Goal: Task Accomplishment & Management: Manage account settings

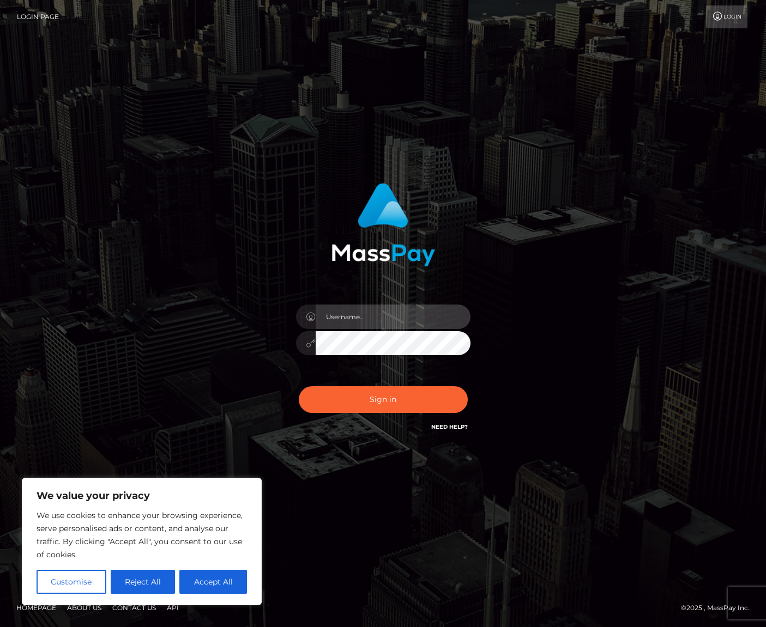
type input "alexism"
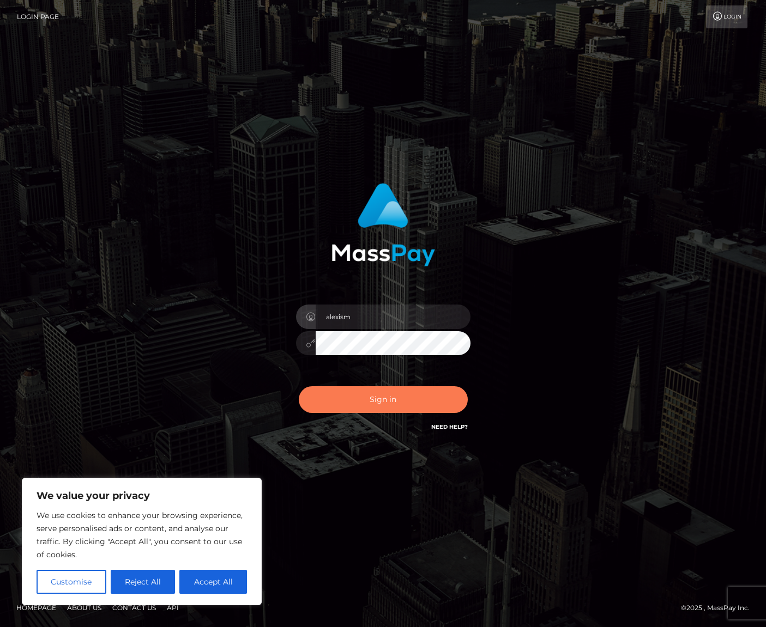
click at [391, 401] on button "Sign in" at bounding box center [383, 399] width 169 height 27
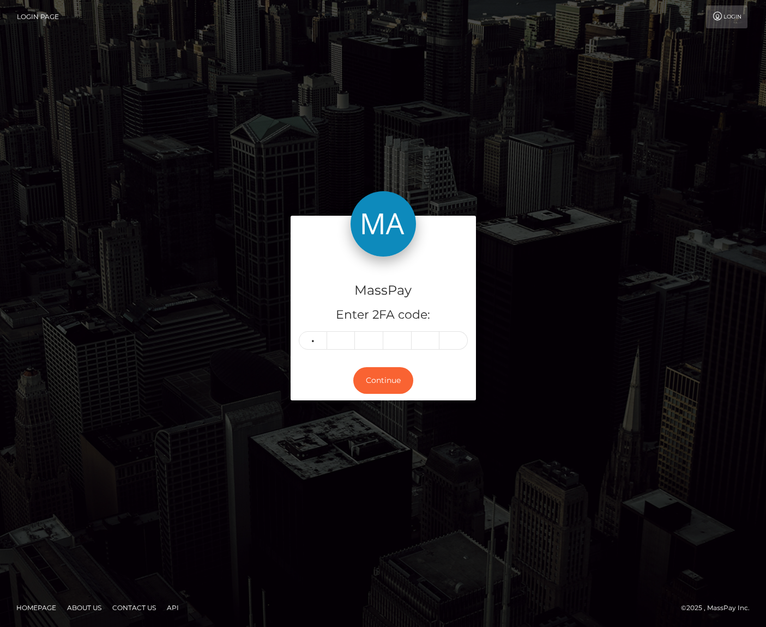
type input "6"
type input "9"
type input "4"
type input "7"
type input "1"
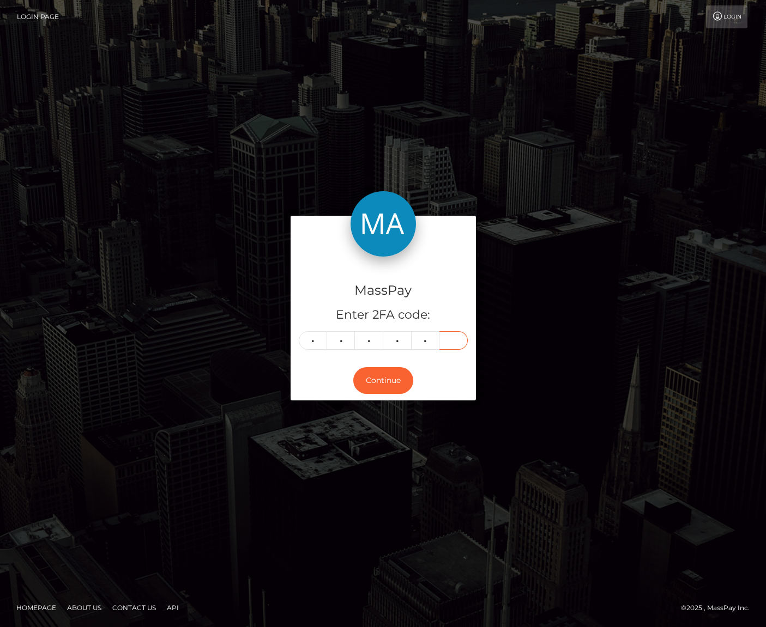
type input "0"
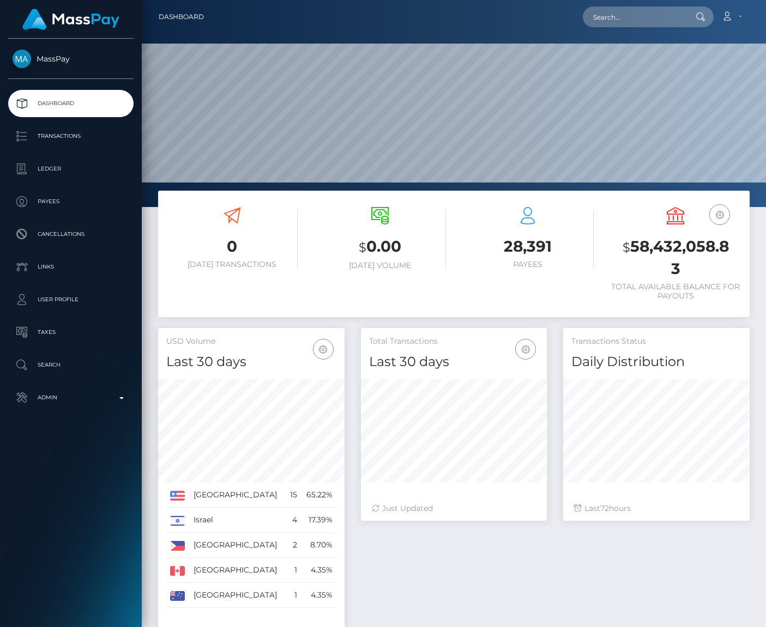
scroll to position [192, 186]
click at [626, 21] on input "text" at bounding box center [634, 17] width 102 height 21
paste input "[EMAIL_ADDRESS][DOMAIN_NAME]"
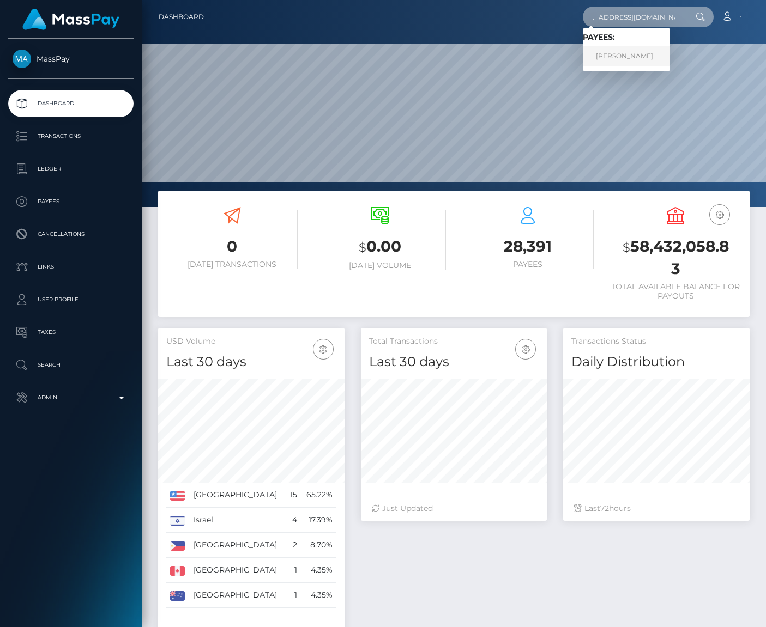
type input "[EMAIL_ADDRESS][DOMAIN_NAME]"
click at [628, 50] on link "PETRA N BRCANIJA" at bounding box center [626, 56] width 87 height 20
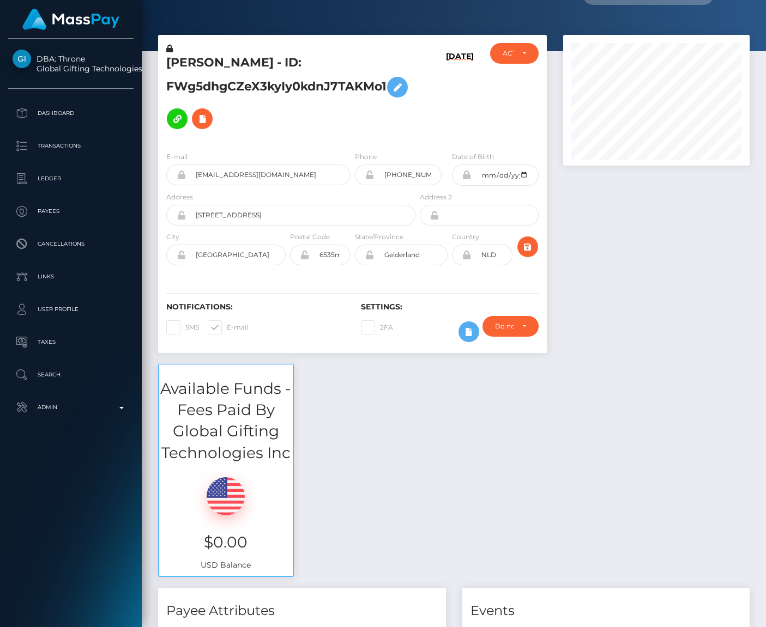
scroll to position [20, 0]
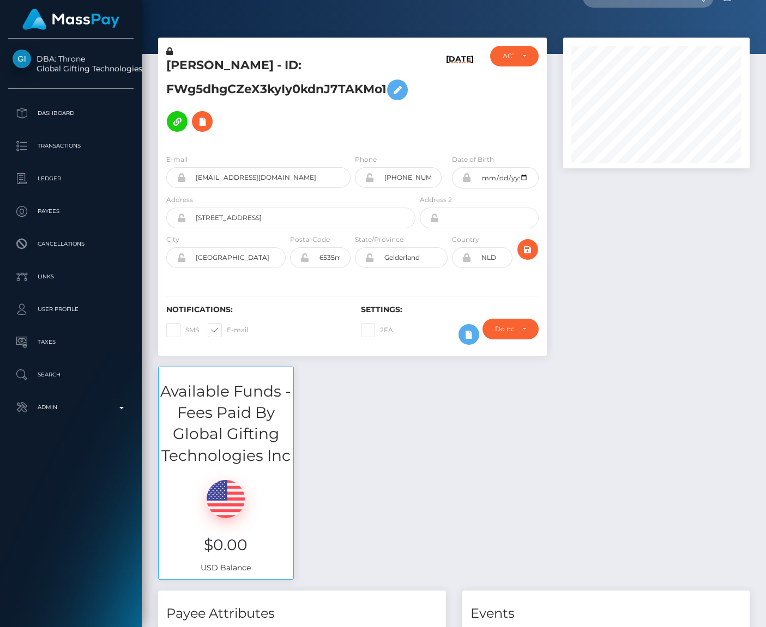
click at [227, 326] on span at bounding box center [227, 330] width 0 height 8
click at [227, 323] on input "E-mail" at bounding box center [230, 326] width 7 height 7
checkbox input "false"
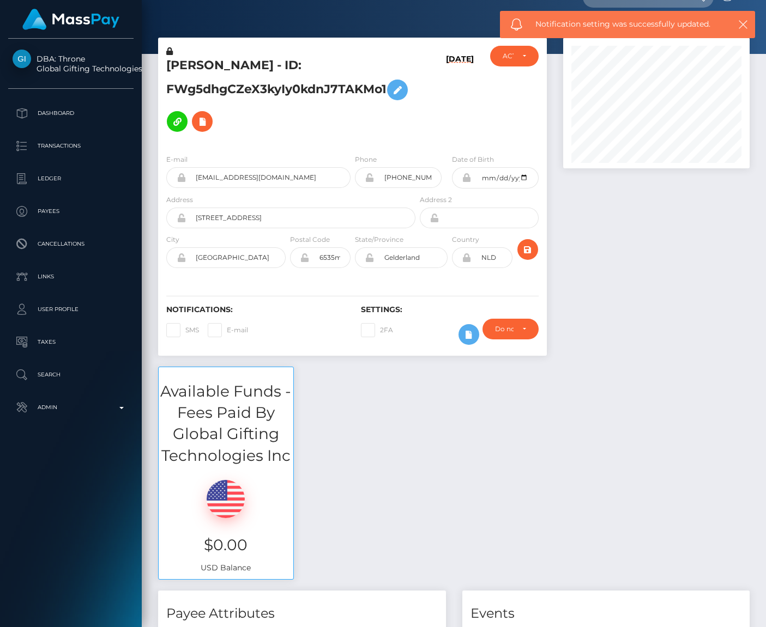
scroll to position [17, 0]
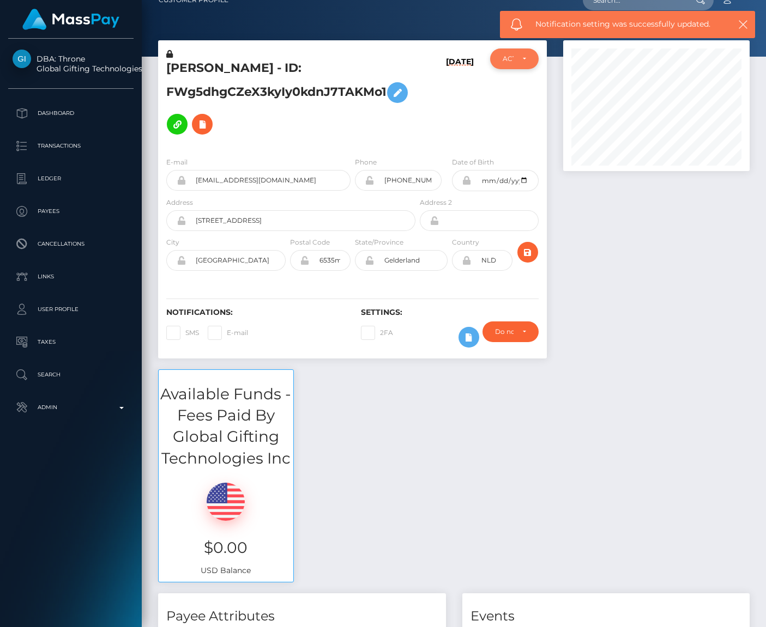
click at [520, 60] on div "ACTIVE" at bounding box center [513, 58] width 23 height 9
drag, startPoint x: 513, startPoint y: 135, endPoint x: 332, endPoint y: 135, distance: 180.9
click at [513, 135] on span "CLOSED" at bounding box center [517, 134] width 28 height 10
select select "CLOSED"
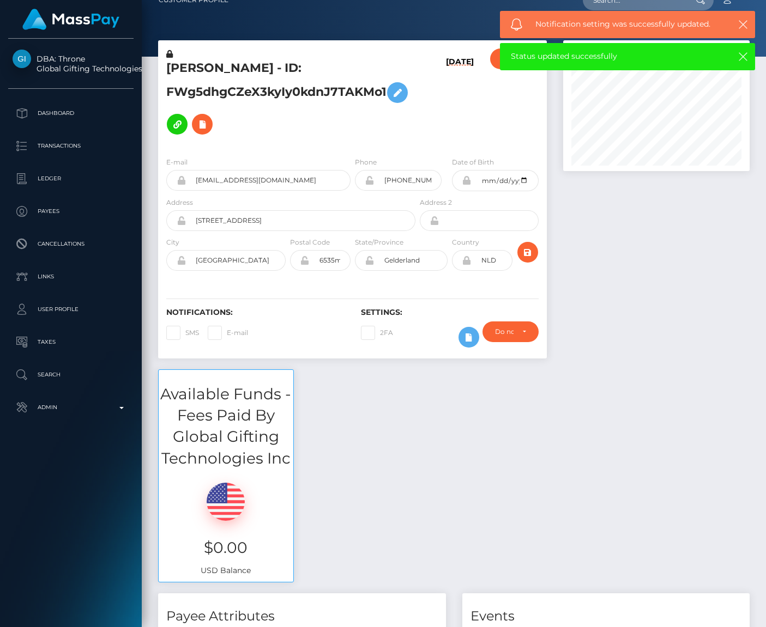
click at [169, 53] on icon at bounding box center [169, 54] width 7 height 8
click at [391, 100] on icon at bounding box center [397, 93] width 13 height 14
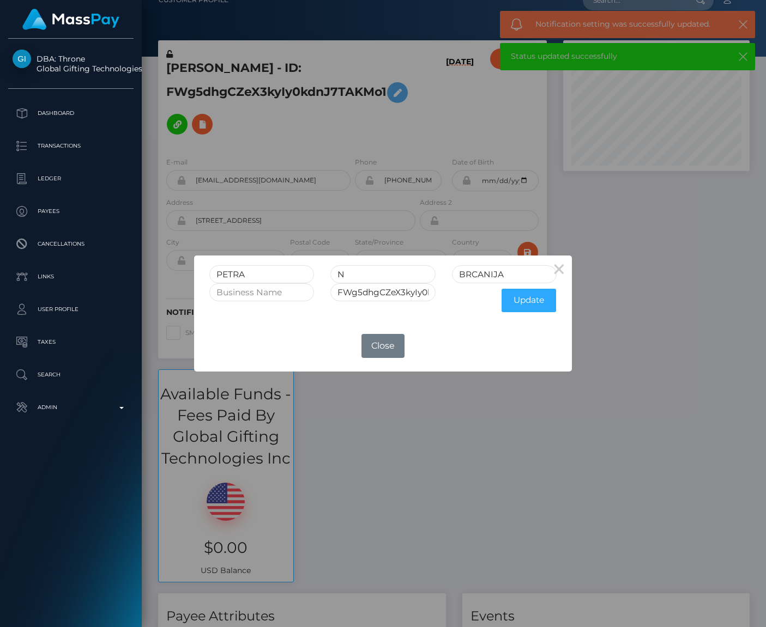
click at [528, 286] on div "Update" at bounding box center [504, 300] width 121 height 34
click at [525, 278] on input "BRCANIJA" at bounding box center [504, 274] width 105 height 18
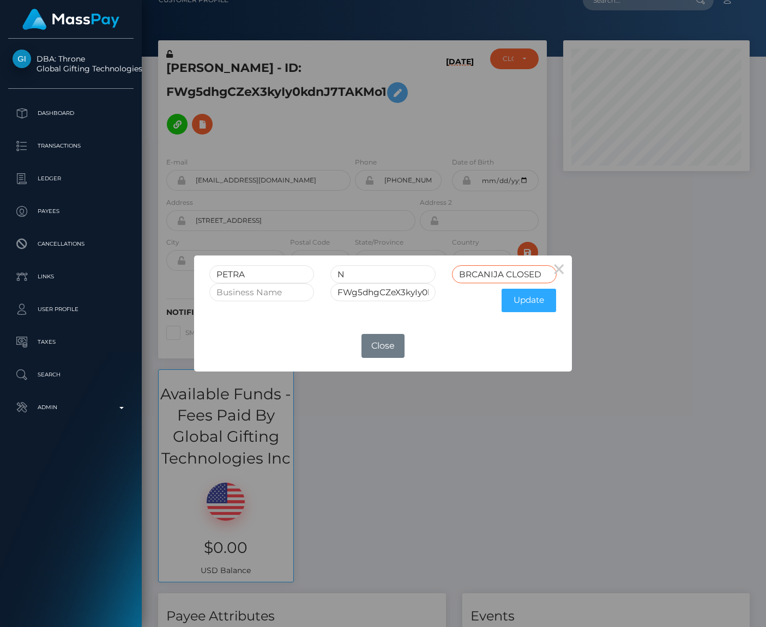
type input "BRCANIJA CLOSED"
click at [417, 295] on input "FWg5dhgCZeX3kyIy0kdnJ7TAKMo1" at bounding box center [382, 292] width 105 height 18
click at [425, 294] on input "FWg5dhgCZeX3kyIy0kdnJ7TAKMo1" at bounding box center [382, 292] width 105 height 18
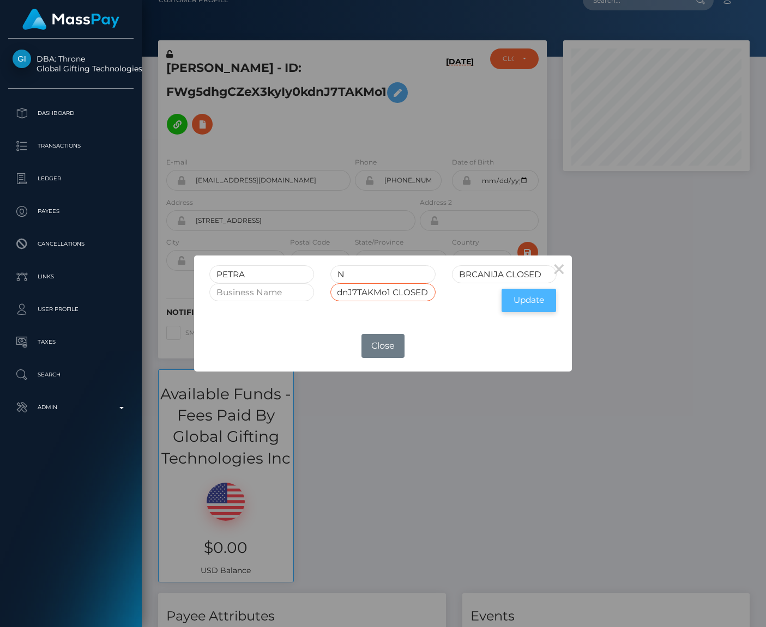
type input "FWg5dhgCZeX3kyIy0kdnJ7TAKMo1 CLOSED"
click at [537, 298] on button "Update" at bounding box center [528, 300] width 54 height 23
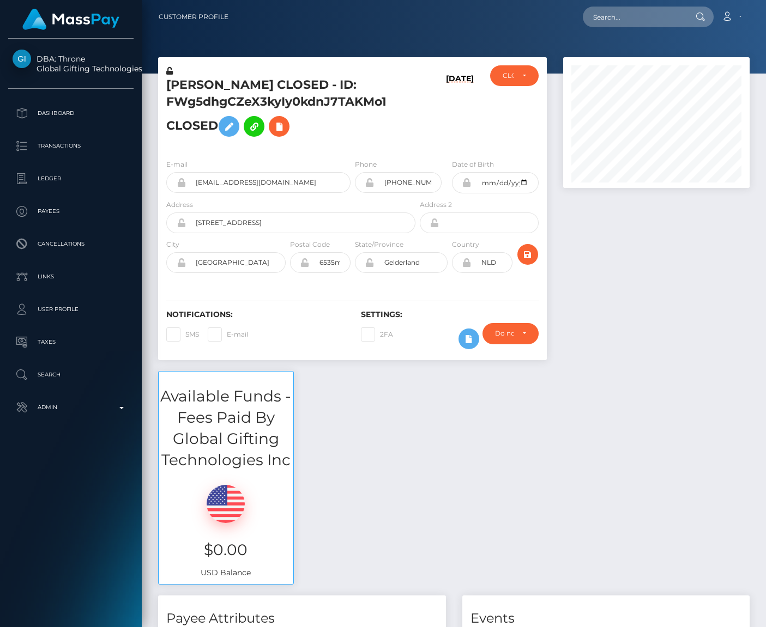
scroll to position [131, 186]
click at [171, 74] on icon at bounding box center [169, 71] width 7 height 8
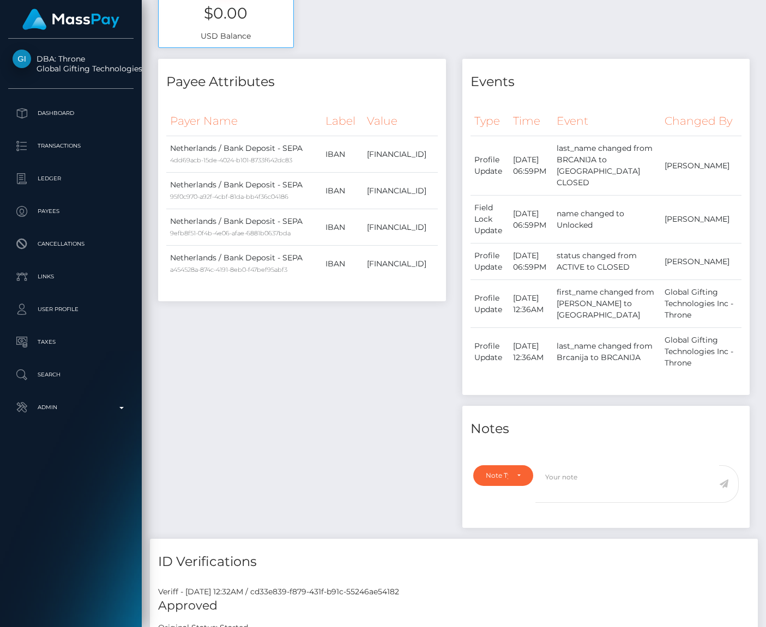
scroll to position [548, 0]
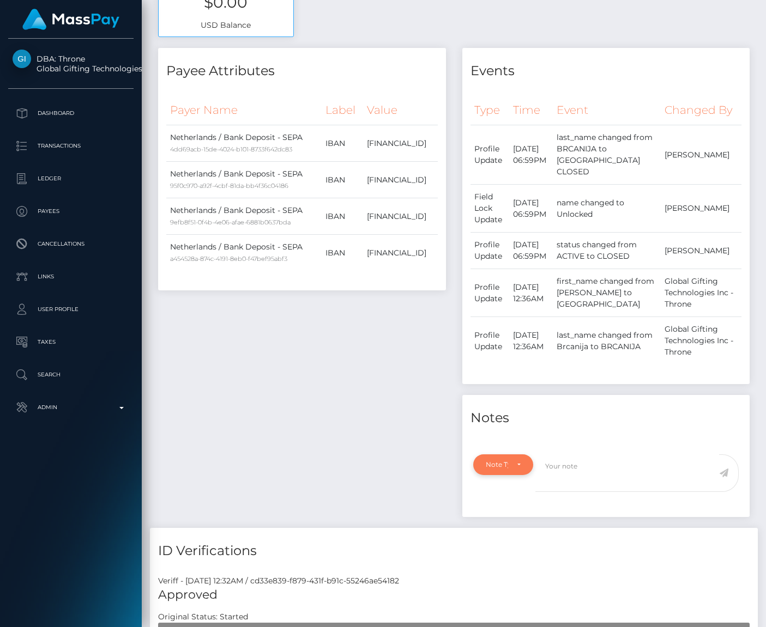
click at [506, 463] on div "Note Type" at bounding box center [497, 464] width 22 height 9
click at [495, 566] on span "General" at bounding box center [498, 563] width 25 height 10
select select "GENERAL"
click at [616, 463] on textarea at bounding box center [627, 474] width 184 height 38
type textarea "G"
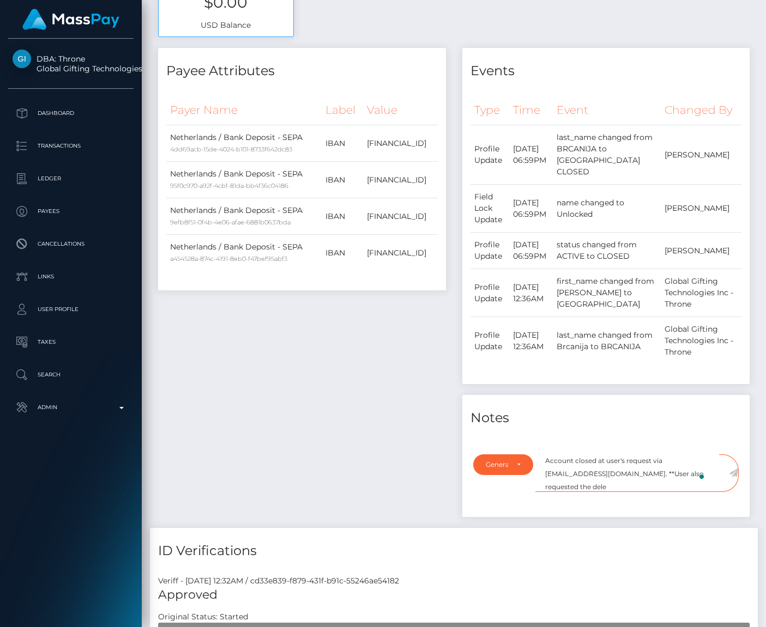
scroll to position [5, 0]
click at [672, 460] on textarea "Account closed at user's request via [EMAIL_ADDRESS][DOMAIN_NAME]. **User also …" at bounding box center [627, 474] width 184 height 38
click at [675, 484] on textarea "Account closed at user's request via [EMAIL_ADDRESS][DOMAIN_NAME]. **User also …" at bounding box center [627, 474] width 184 height 38
type textarea "Account closed at user's request via [EMAIL_ADDRESS][DOMAIN_NAME]. **User also …"
click at [735, 473] on icon at bounding box center [733, 473] width 9 height 9
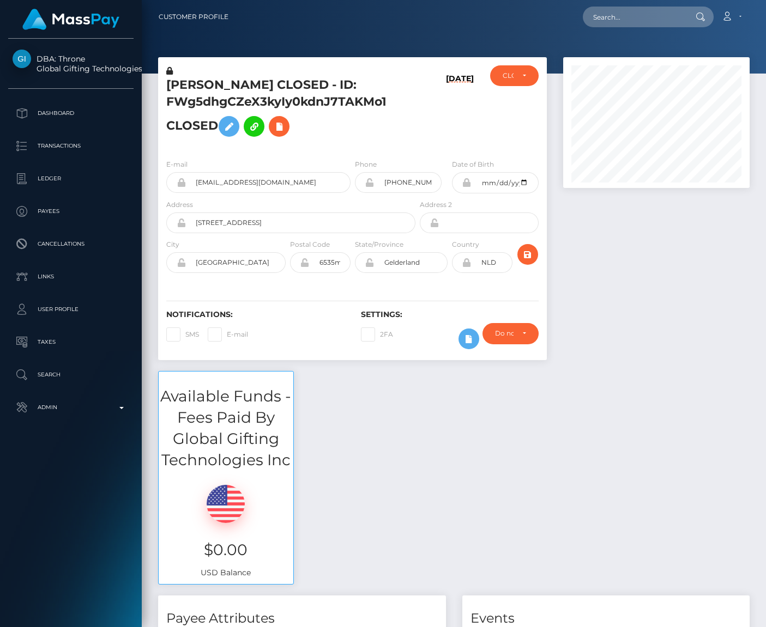
scroll to position [131, 186]
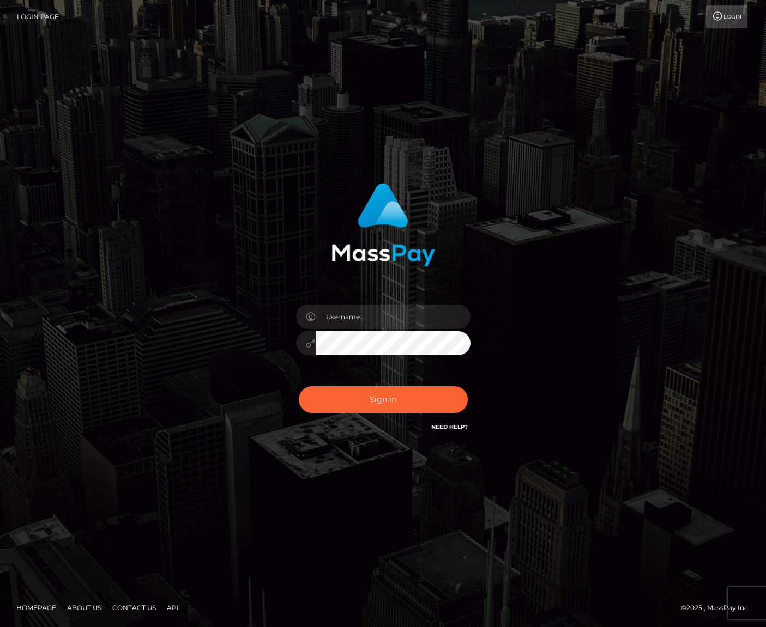
type input "alexism"
